Goal: Information Seeking & Learning: Learn about a topic

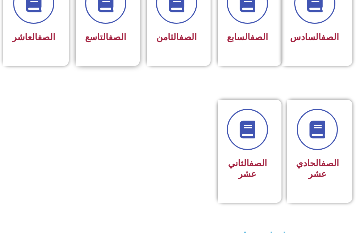
scroll to position [354, 0]
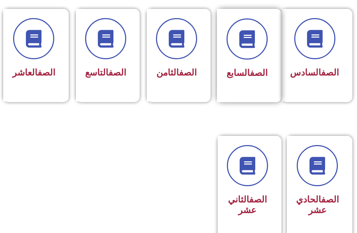
click at [237, 68] on span "الصف السابع" at bounding box center [246, 73] width 41 height 10
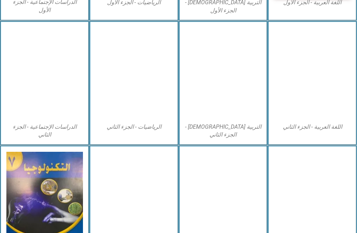
scroll to position [354, 0]
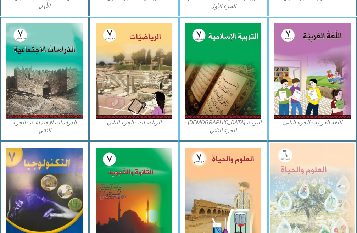
click at [332, 176] on img at bounding box center [312, 194] width 84 height 103
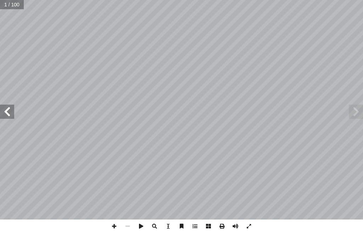
click at [352, 112] on span at bounding box center [356, 112] width 14 height 14
click at [12, 112] on div "العلوم والحياة [PERSON_NAME]: أ ا فريق الت 7 ُ زء ُ الج ل َّ و أ ال� ) ً [PERSO…" at bounding box center [181, 109] width 363 height 219
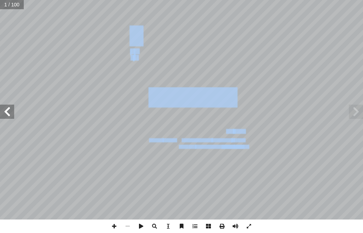
click at [5, 113] on span at bounding box center [7, 112] width 14 height 14
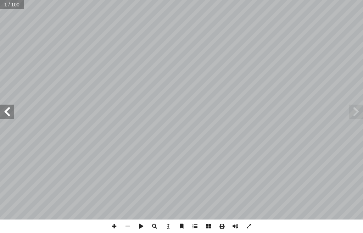
click at [5, 113] on span at bounding box center [7, 112] width 14 height 14
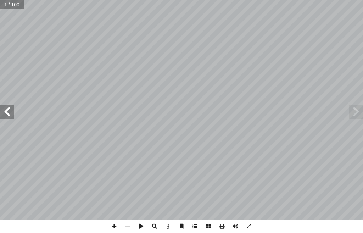
click at [5, 113] on span at bounding box center [7, 112] width 14 height 14
click at [360, 112] on span at bounding box center [356, 112] width 14 height 14
click at [357, 110] on span at bounding box center [356, 112] width 14 height 14
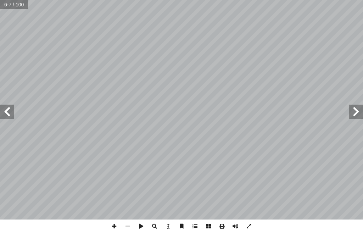
click at [10, 114] on span at bounding box center [7, 112] width 14 height 14
click at [110, 228] on span at bounding box center [113, 225] width 13 height 13
click at [127, 224] on span at bounding box center [127, 225] width 13 height 13
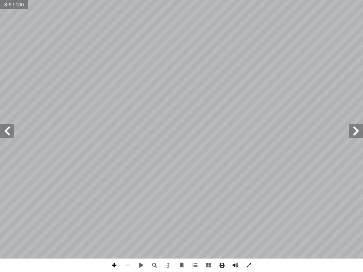
click at [116, 233] on span at bounding box center [113, 265] width 13 height 13
drag, startPoint x: 82, startPoint y: 264, endPoint x: 86, endPoint y: 262, distance: 4.9
click at [86, 233] on div "4 ) ١ نشاط ( حديقة مدرستي اصطحــب معلــم العلــوم طلبتــه فــي جولــة فــي حديق…" at bounding box center [181, 136] width 363 height 272
click at [101, 233] on div "4 ) ١ نشاط ( حديقة مدرستي اصطحــب معلــم العلــوم طلبتــه فــي جولــة فــي حديق…" at bounding box center [181, 136] width 363 height 272
click at [88, 233] on div "4 ) ١ نشاط ( حديقة مدرستي اصطحــب معلــم العلــوم طلبتــه فــي جولــة فــي حديق…" at bounding box center [181, 136] width 363 height 272
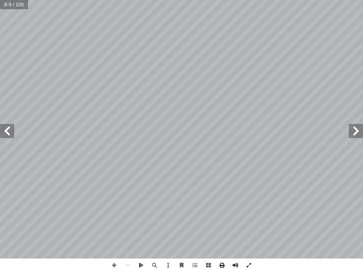
drag, startPoint x: 100, startPoint y: 259, endPoint x: 363, endPoint y: 137, distance: 290.2
click at [357, 128] on span at bounding box center [356, 131] width 14 height 14
click at [358, 133] on span at bounding box center [356, 131] width 14 height 14
click at [6, 133] on span at bounding box center [7, 131] width 14 height 14
click at [357, 129] on span at bounding box center [356, 131] width 14 height 14
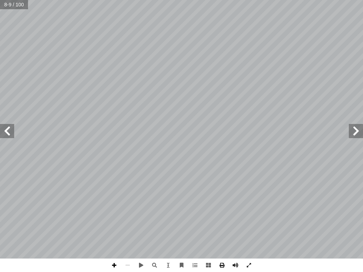
click at [115, 233] on span at bounding box center [113, 265] width 13 height 13
drag, startPoint x: 115, startPoint y: 259, endPoint x: 116, endPoint y: 265, distance: 6.5
click at [116, 233] on span at bounding box center [113, 265] width 13 height 13
click at [7, 133] on span at bounding box center [7, 131] width 14 height 14
drag, startPoint x: 13, startPoint y: 136, endPoint x: 363, endPoint y: 128, distance: 349.2
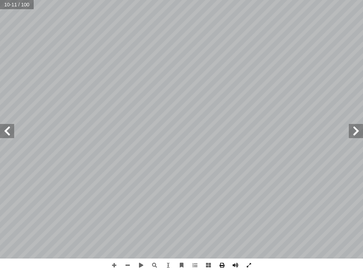
click at [363, 127] on span at bounding box center [356, 131] width 14 height 14
drag, startPoint x: 353, startPoint y: 128, endPoint x: 115, endPoint y: 264, distance: 274.0
click at [115, 233] on span at bounding box center [113, 265] width 13 height 13
click at [128, 233] on span at bounding box center [127, 265] width 13 height 13
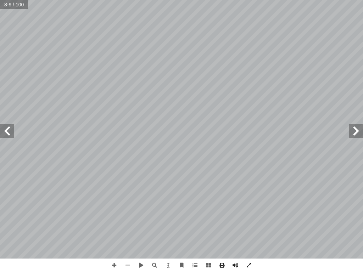
click at [128, 233] on span at bounding box center [127, 265] width 13 height 13
click at [117, 233] on span at bounding box center [113, 265] width 13 height 13
click at [7, 136] on span at bounding box center [7, 131] width 14 height 14
click at [5, 132] on span at bounding box center [7, 131] width 14 height 14
click at [13, 134] on span at bounding box center [7, 131] width 14 height 14
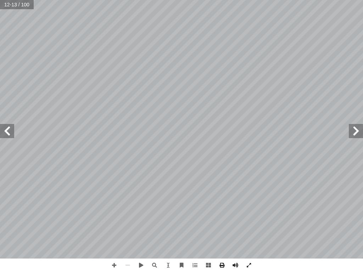
click at [356, 132] on span at bounding box center [356, 131] width 14 height 14
click at [5, 131] on span at bounding box center [7, 131] width 14 height 14
click at [2, 127] on span at bounding box center [7, 131] width 14 height 14
click at [4, 127] on span at bounding box center [7, 131] width 14 height 14
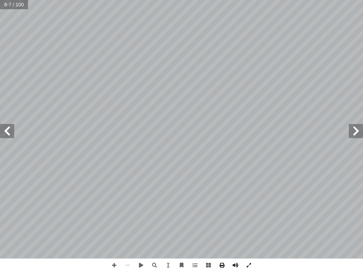
click at [5, 125] on span at bounding box center [7, 131] width 14 height 14
